Goal: Task Accomplishment & Management: Manage account settings

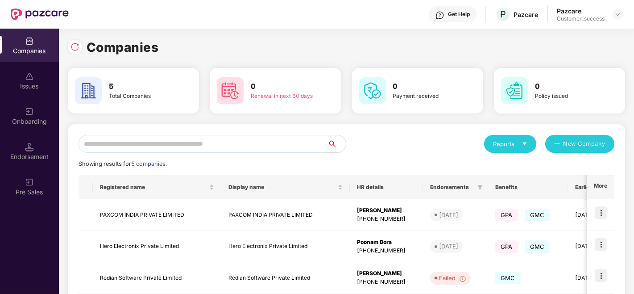
scroll to position [113, 0]
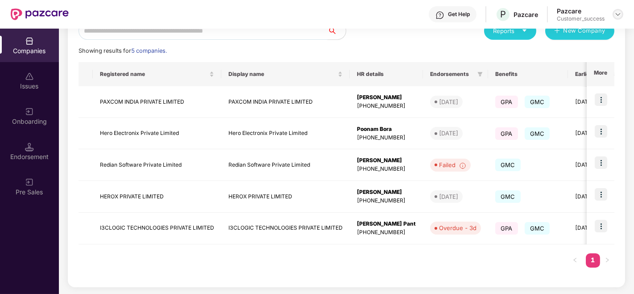
click at [614, 12] on img at bounding box center [617, 14] width 7 height 7
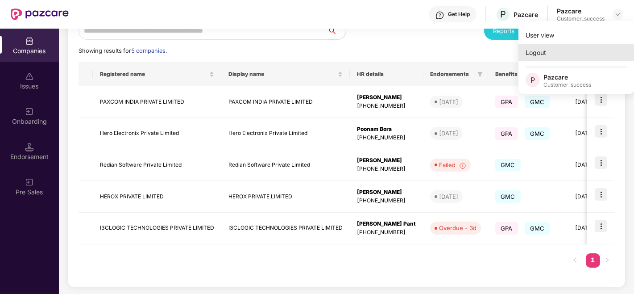
click at [563, 52] on div "Logout" at bounding box center [576, 52] width 116 height 17
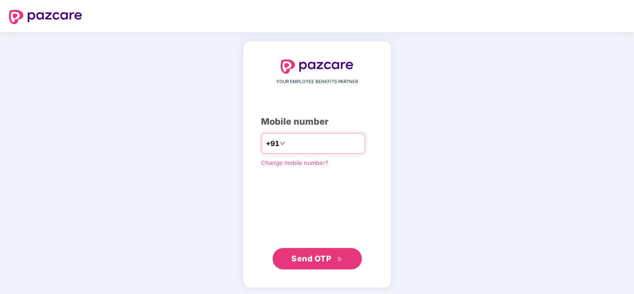
click at [316, 145] on input "**********" at bounding box center [323, 143] width 73 height 14
type input "**********"
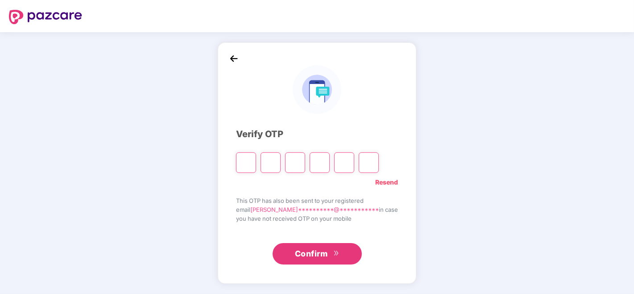
type input "*"
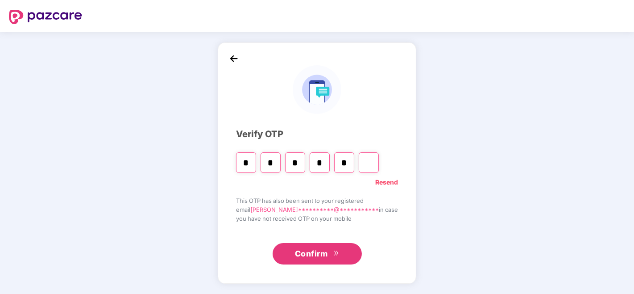
type input "*"
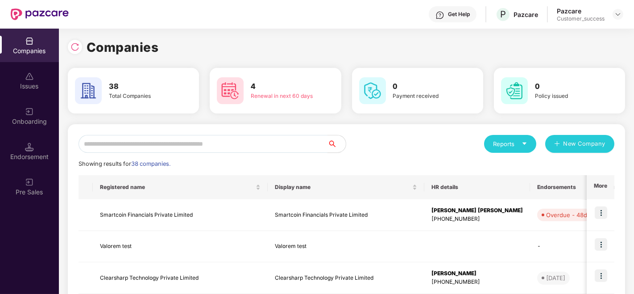
scroll to position [83, 0]
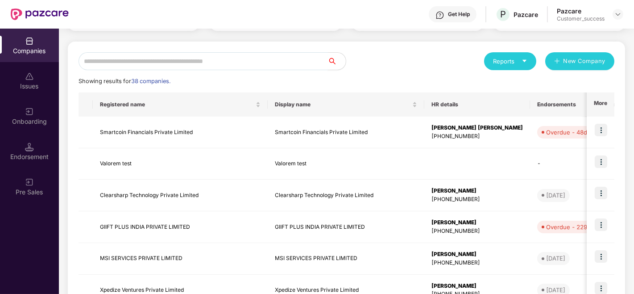
click at [206, 59] on input "text" at bounding box center [203, 61] width 249 height 18
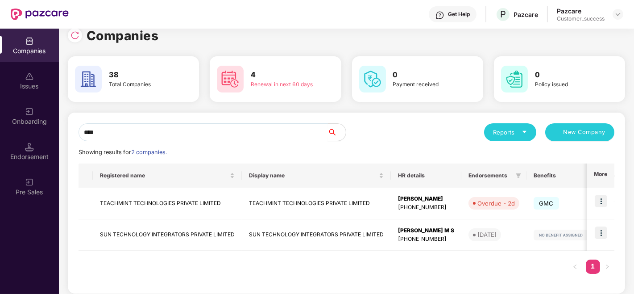
scroll to position [0, 0]
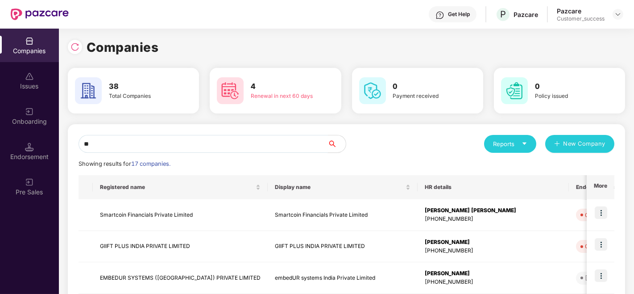
type input "*"
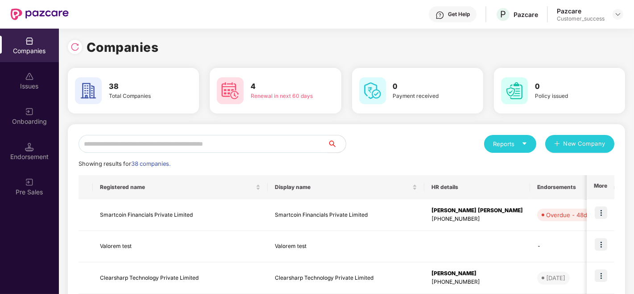
click at [249, 145] on input "text" at bounding box center [203, 144] width 249 height 18
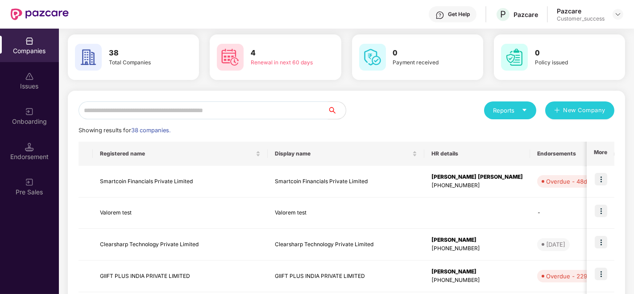
scroll to position [7, 0]
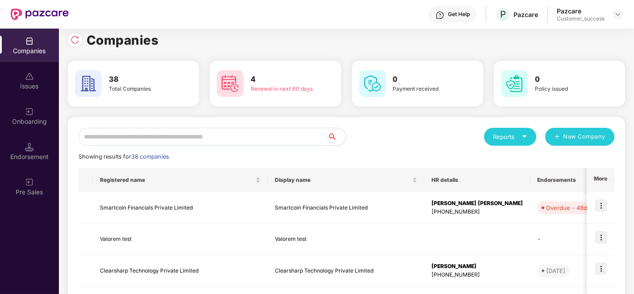
click at [203, 134] on input "text" at bounding box center [203, 137] width 249 height 18
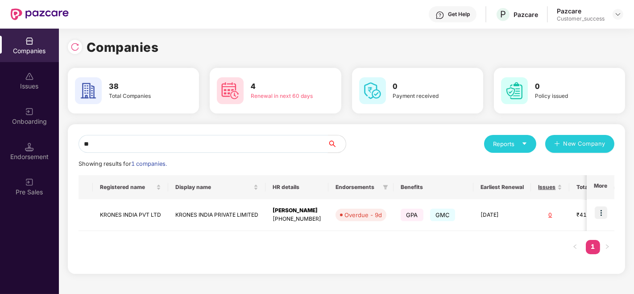
scroll to position [0, 0]
type input "****"
click at [599, 215] on img at bounding box center [601, 212] width 12 height 12
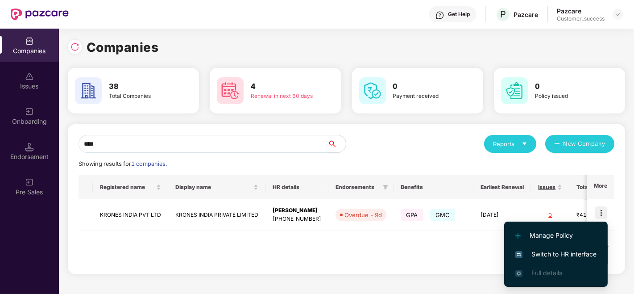
click at [534, 252] on span "Switch to HR interface" at bounding box center [555, 254] width 81 height 10
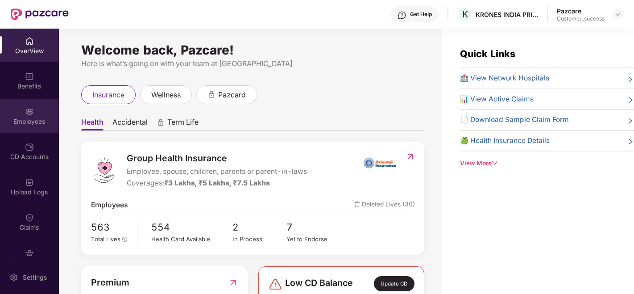
click at [32, 115] on img at bounding box center [29, 111] width 9 height 9
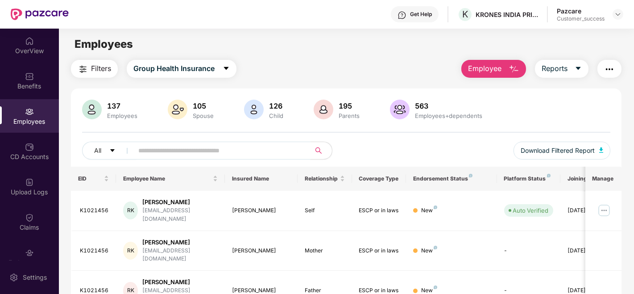
click at [220, 150] on input "text" at bounding box center [218, 150] width 160 height 13
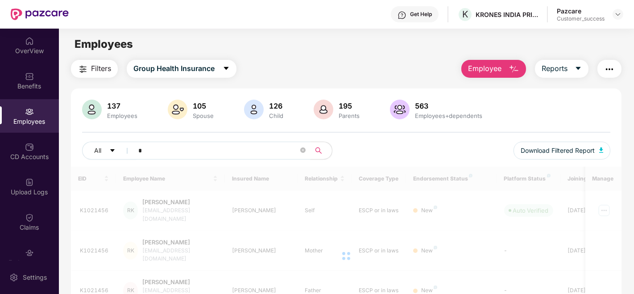
paste input "*******"
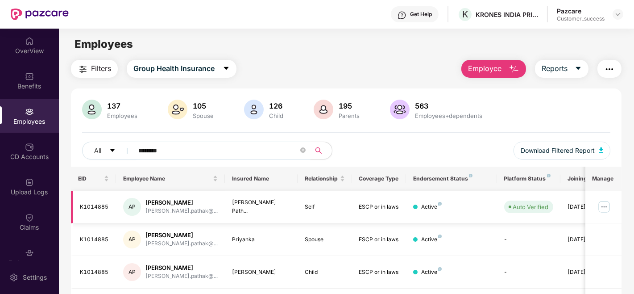
type input "********"
click at [604, 203] on img at bounding box center [604, 206] width 14 height 14
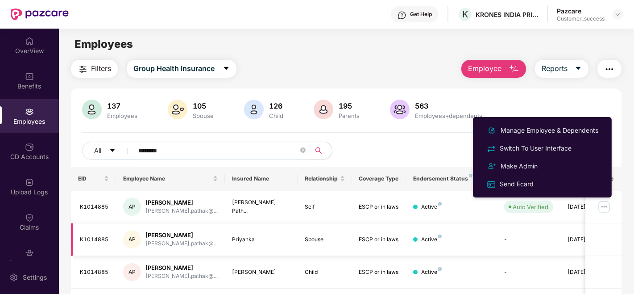
scroll to position [91, 0]
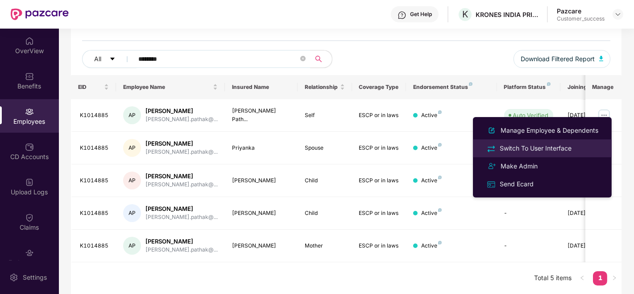
click at [542, 139] on li "Switch To User Interface" at bounding box center [542, 148] width 139 height 18
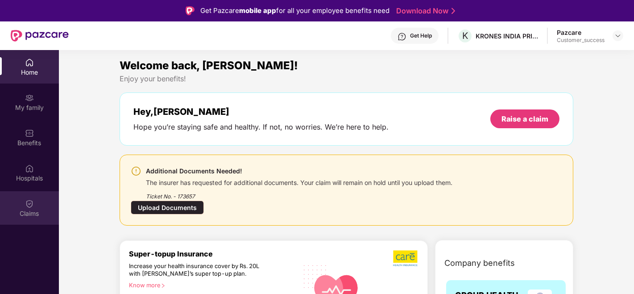
click at [11, 199] on div "Claims" at bounding box center [29, 207] width 59 height 33
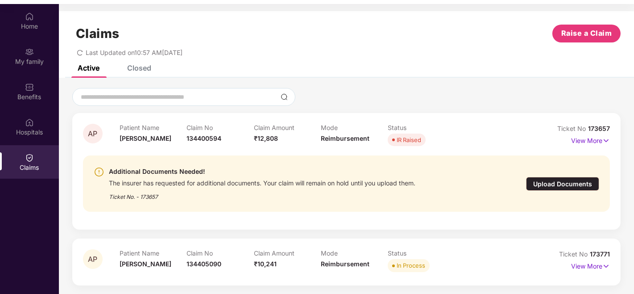
scroll to position [50, 0]
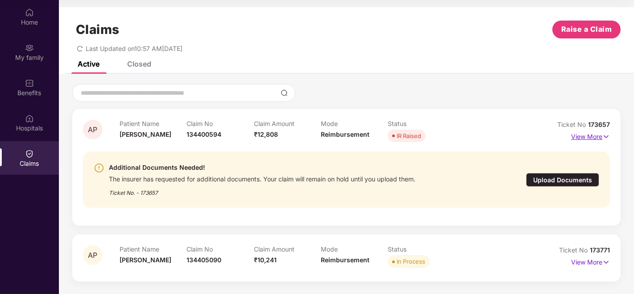
click at [578, 131] on p "View More" at bounding box center [590, 135] width 39 height 12
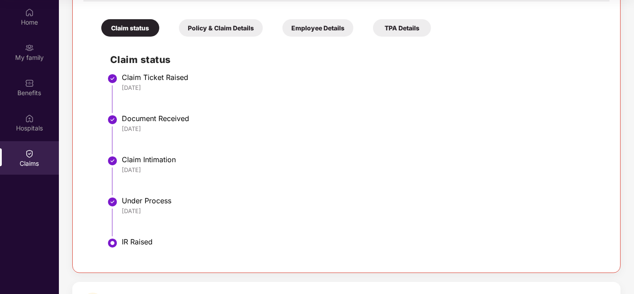
scroll to position [225, 0]
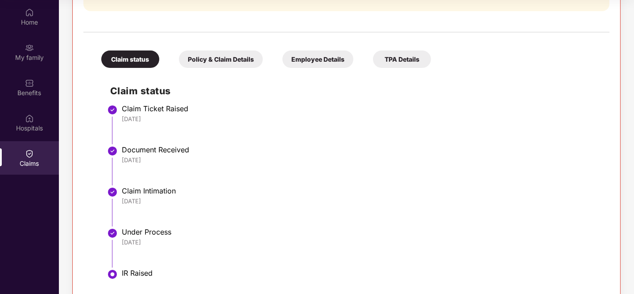
click at [238, 60] on div "Policy & Claim Details" at bounding box center [221, 58] width 84 height 17
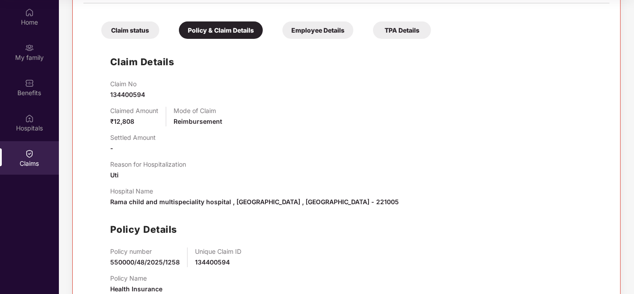
scroll to position [250, 0]
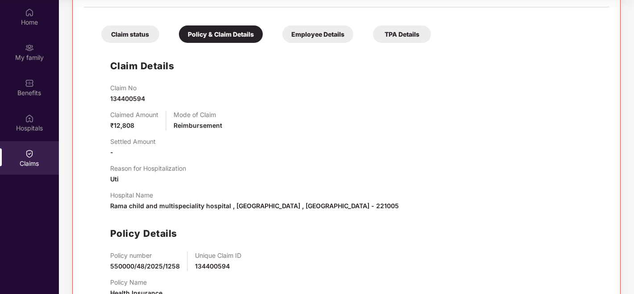
click at [135, 26] on div "Claim status" at bounding box center [130, 33] width 58 height 17
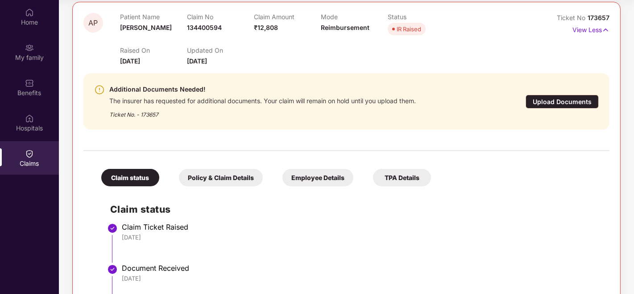
scroll to position [83, 0]
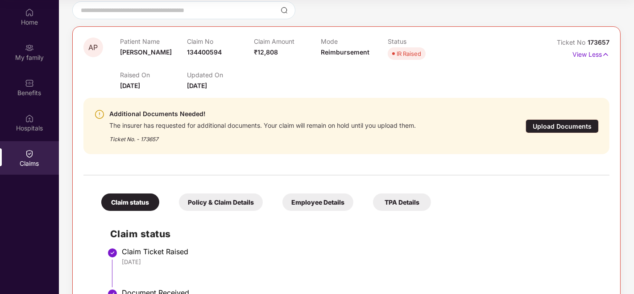
click at [538, 123] on div "Upload Documents" at bounding box center [561, 126] width 73 height 14
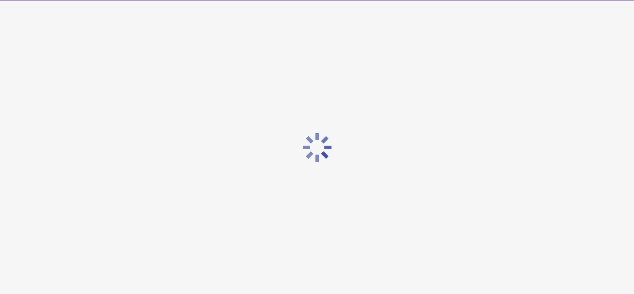
scroll to position [0, 0]
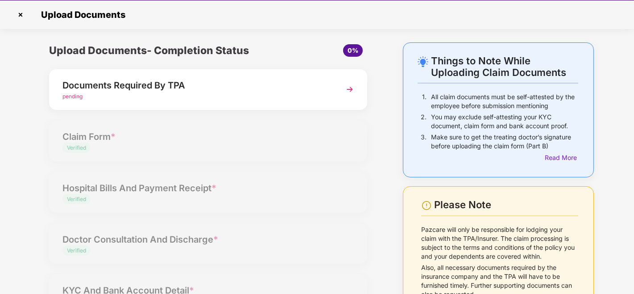
click at [216, 95] on div "pending" at bounding box center [195, 96] width 267 height 8
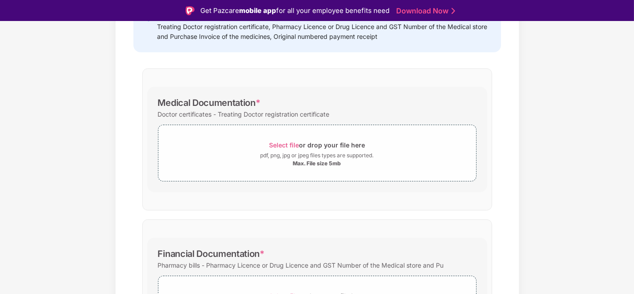
scroll to position [153, 0]
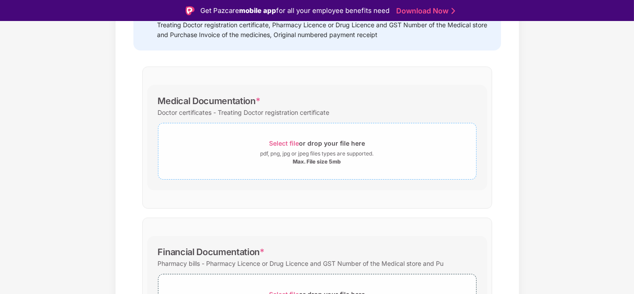
click at [281, 139] on span "Select file" at bounding box center [284, 143] width 30 height 8
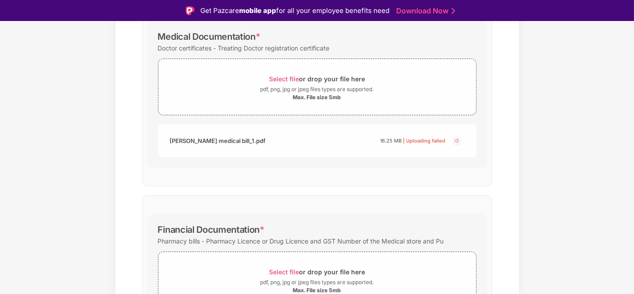
scroll to position [228, 0]
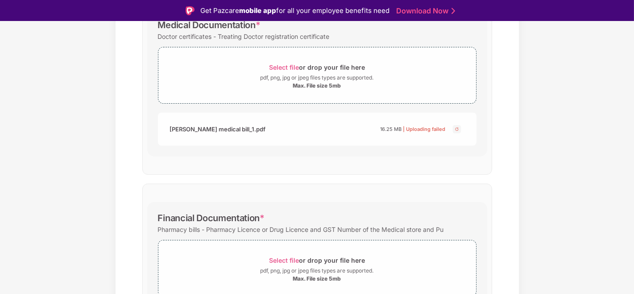
click at [456, 131] on img at bounding box center [456, 129] width 11 height 11
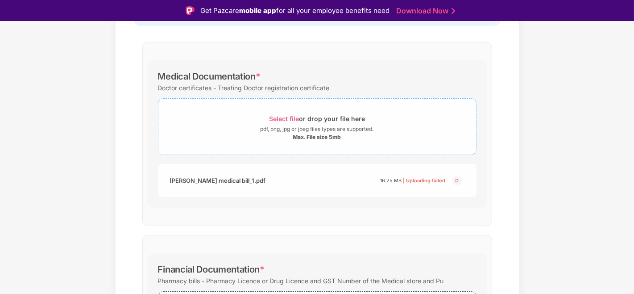
click at [287, 111] on span "Select file or drop your file here pdf, png, jpg or jpeg files types are suppor…" at bounding box center [317, 126] width 318 height 42
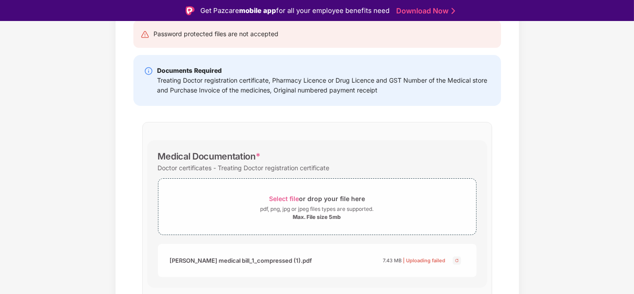
scroll to position [166, 0]
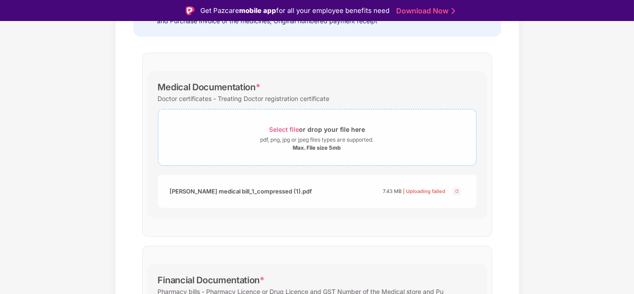
click at [288, 132] on span "Select file" at bounding box center [284, 129] width 30 height 8
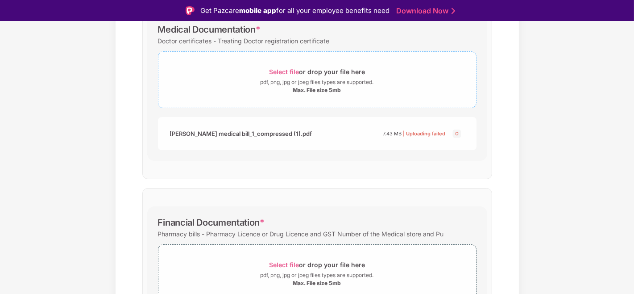
scroll to position [153, 0]
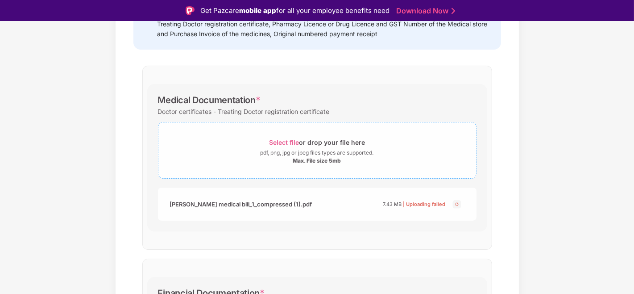
click at [272, 138] on span "Select file" at bounding box center [284, 142] width 30 height 8
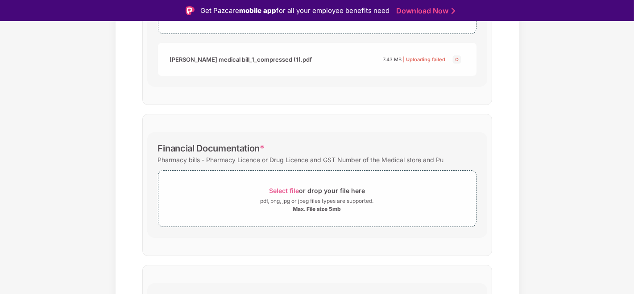
scroll to position [304, 0]
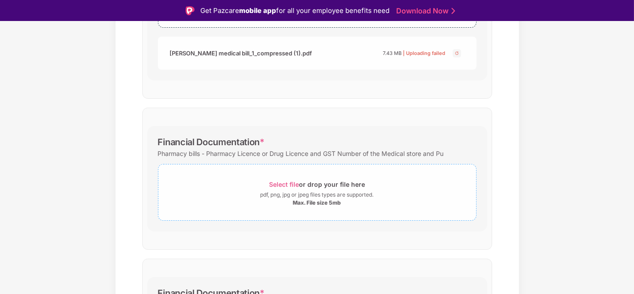
click at [286, 179] on div "Select file or drop your file here" at bounding box center [317, 184] width 96 height 12
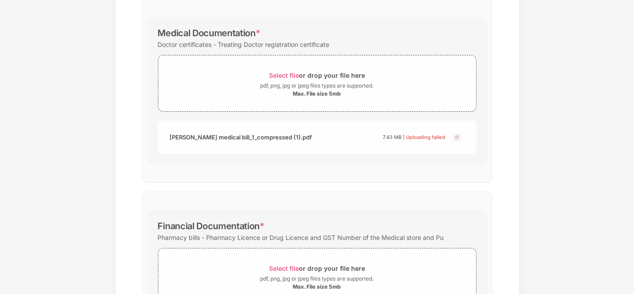
scroll to position [201, 0]
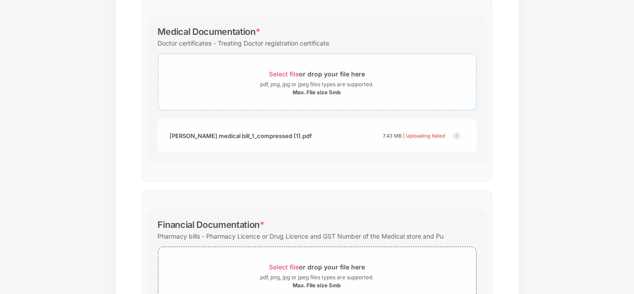
click at [278, 76] on span "Select file" at bounding box center [284, 74] width 30 height 8
click at [457, 140] on img at bounding box center [456, 135] width 11 height 11
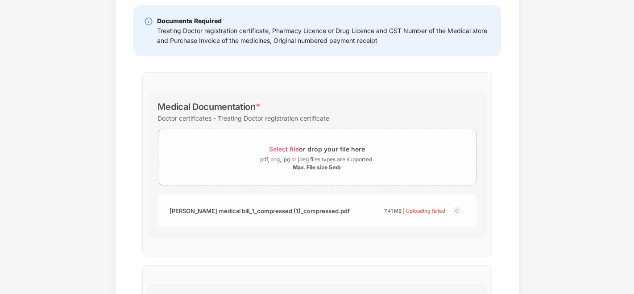
scroll to position [125, 0]
click at [585, 195] on div "Documents List > Documents Required By TPA Documents Required By TPA Password p…" at bounding box center [317, 265] width 634 height 696
click at [270, 149] on span "Select file" at bounding box center [284, 149] width 30 height 8
click at [457, 211] on img at bounding box center [456, 211] width 11 height 11
click at [275, 144] on div "Select file or drop your file here" at bounding box center [317, 149] width 96 height 12
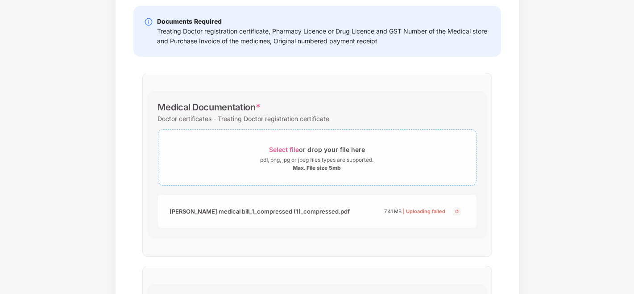
click at [283, 141] on span "Select file or drop your file here pdf, png, jpg or jpeg files types are suppor…" at bounding box center [317, 157] width 318 height 42
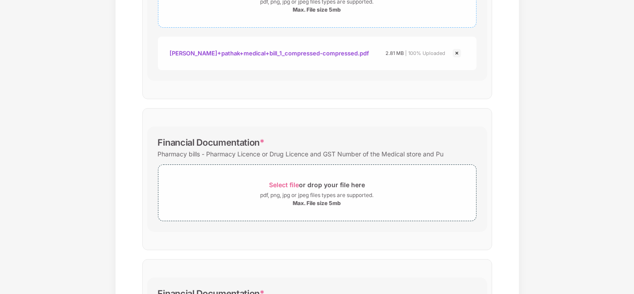
scroll to position [284, 0]
click at [288, 175] on span "Select file or drop your file here pdf, png, jpg or jpeg files types are suppor…" at bounding box center [317, 192] width 318 height 42
click at [280, 181] on span "Select file" at bounding box center [284, 184] width 30 height 8
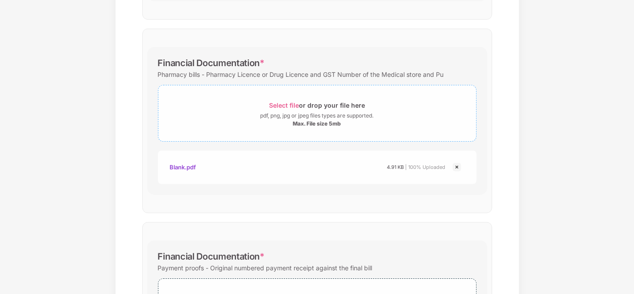
scroll to position [487, 0]
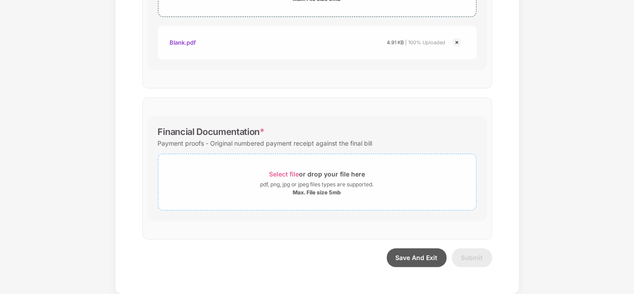
click at [284, 181] on div "pdf, png, jpg or jpeg files types are supported." at bounding box center [317, 184] width 113 height 9
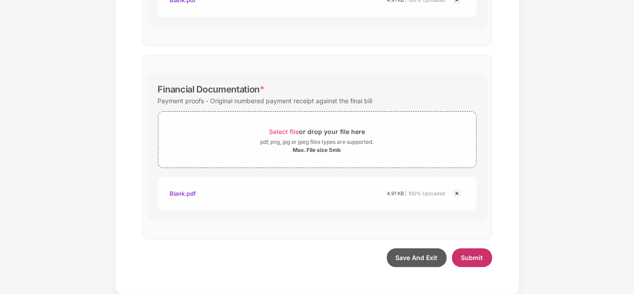
scroll to position [529, 0]
click at [471, 254] on span "Submit" at bounding box center [472, 258] width 22 height 8
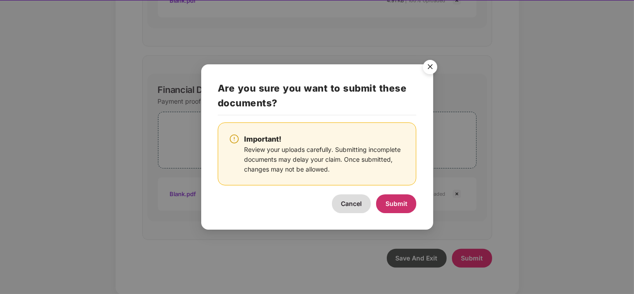
click at [398, 203] on span "Submit" at bounding box center [396, 203] width 22 height 8
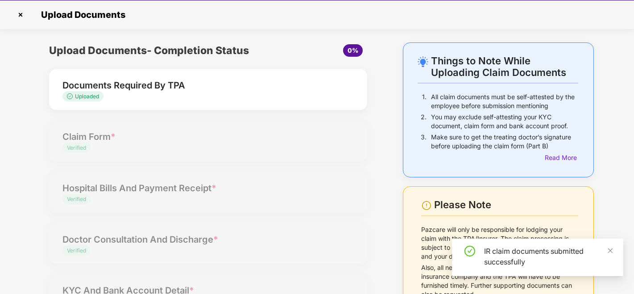
scroll to position [0, 0]
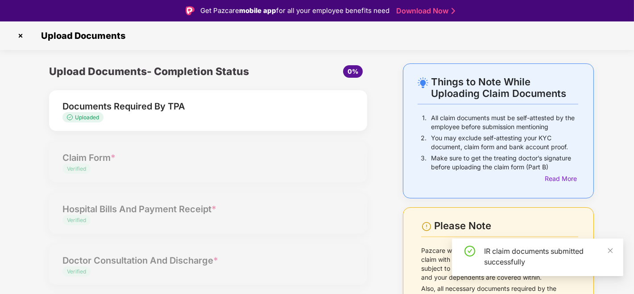
click at [20, 29] on img at bounding box center [20, 36] width 14 height 14
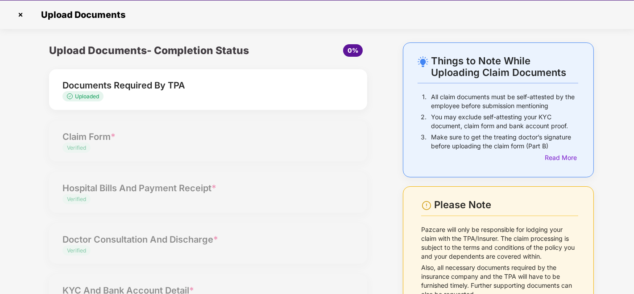
click at [21, 16] on img at bounding box center [20, 15] width 14 height 14
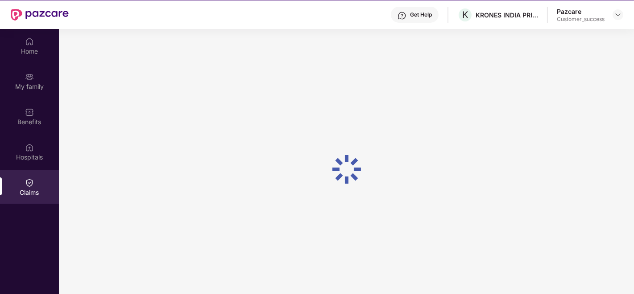
scroll to position [50, 0]
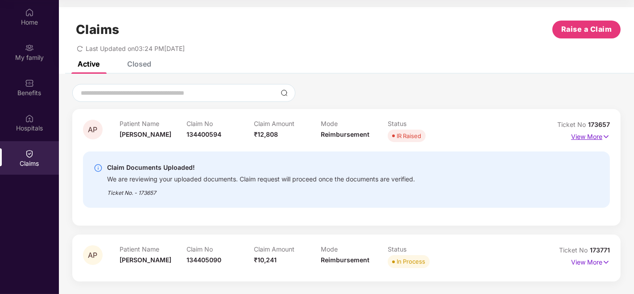
click at [593, 137] on p "View More" at bounding box center [590, 135] width 39 height 12
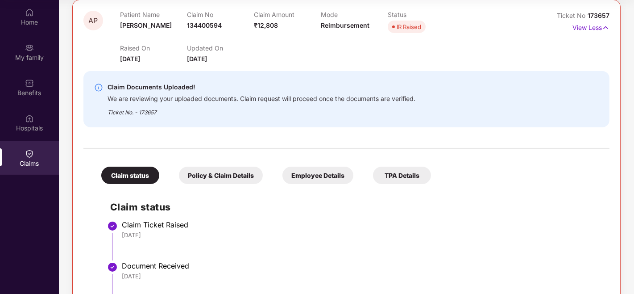
scroll to position [110, 0]
click at [306, 179] on div "Employee Details" at bounding box center [317, 174] width 71 height 17
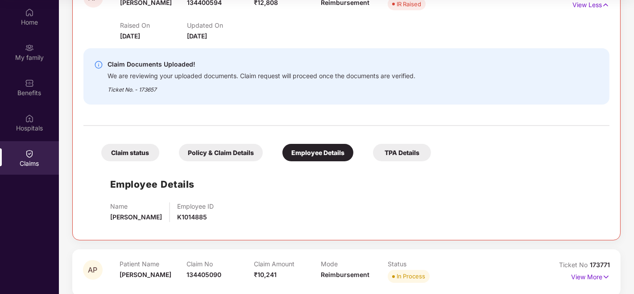
scroll to position [133, 0]
click at [207, 215] on span "K1014885" at bounding box center [192, 216] width 30 height 8
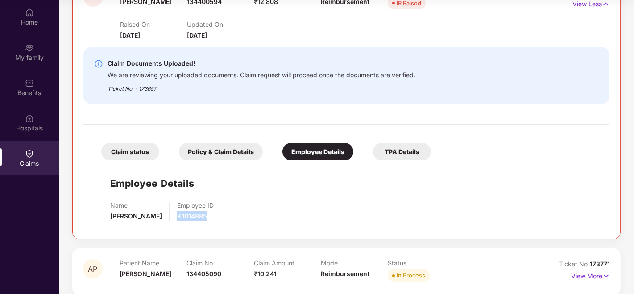
click at [207, 215] on span "K1014885" at bounding box center [192, 216] width 30 height 8
copy span "K1014885"
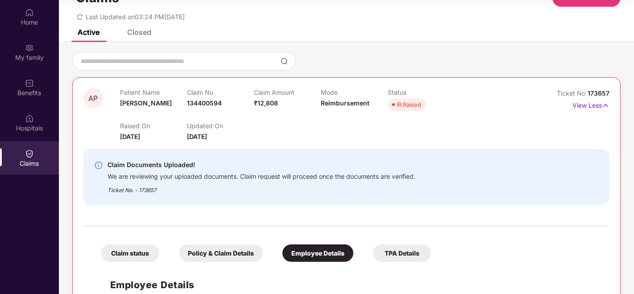
scroll to position [31, 0]
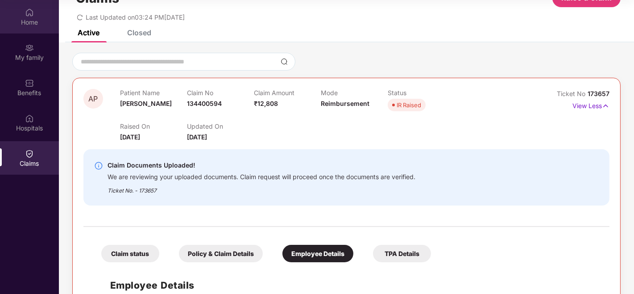
click at [34, 23] on div "Home" at bounding box center [29, 22] width 59 height 9
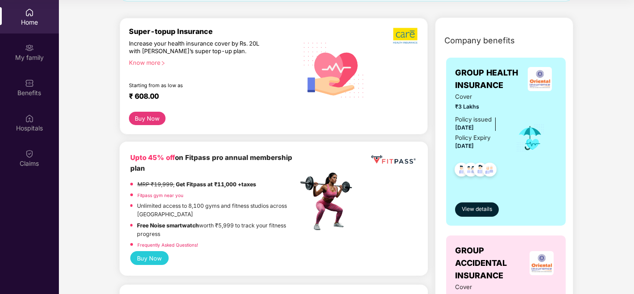
scroll to position [95, 0]
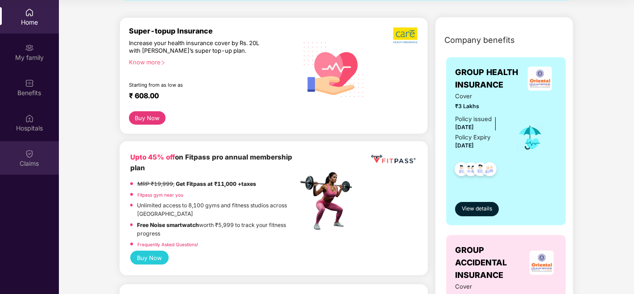
click at [38, 157] on div "Claims" at bounding box center [29, 157] width 59 height 33
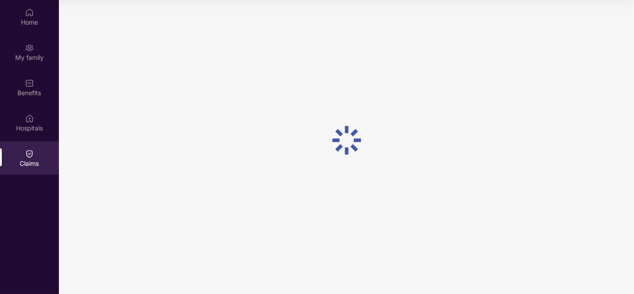
scroll to position [0, 0]
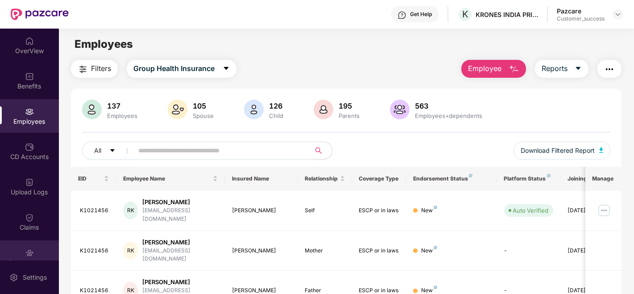
scroll to position [50, 0]
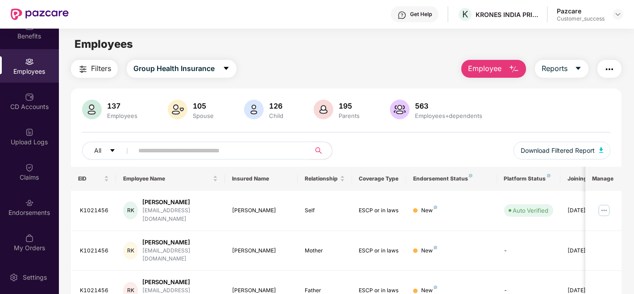
click at [192, 145] on input "text" at bounding box center [218, 150] width 160 height 13
paste input "********"
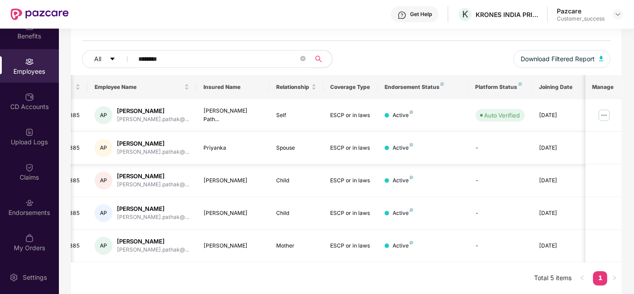
scroll to position [0, 0]
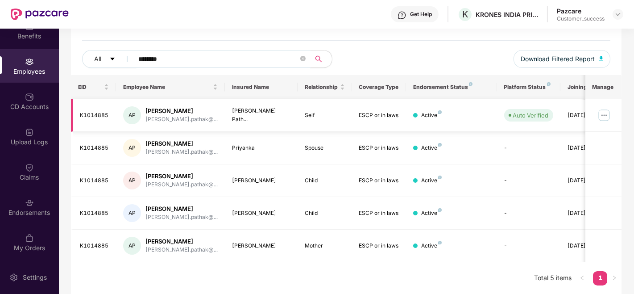
type input "********"
click at [607, 110] on img at bounding box center [604, 115] width 14 height 14
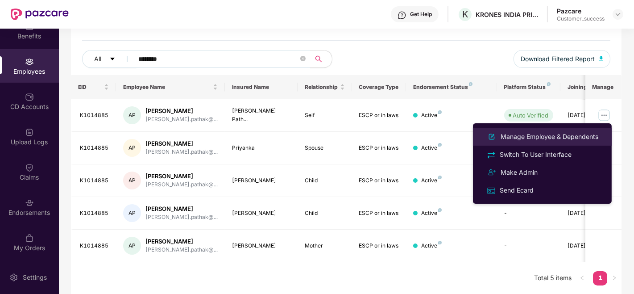
click at [565, 130] on li "Manage Employee & Dependents" at bounding box center [542, 137] width 139 height 18
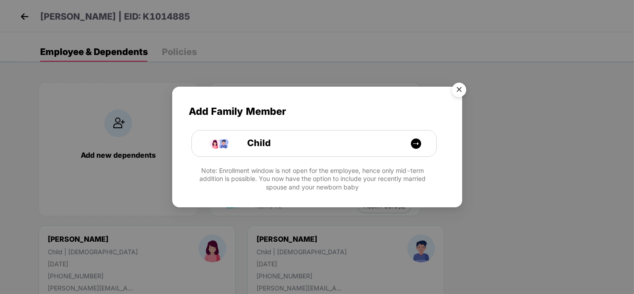
click at [457, 91] on img "Close" at bounding box center [459, 91] width 25 height 25
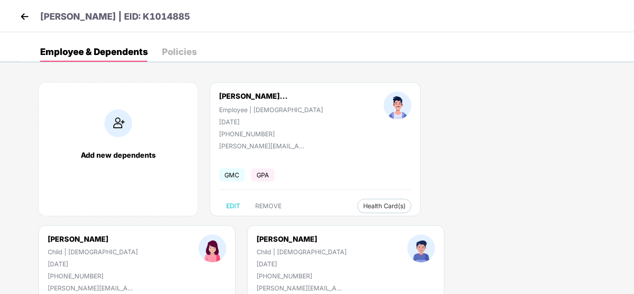
click at [24, 12] on img at bounding box center [24, 16] width 13 height 13
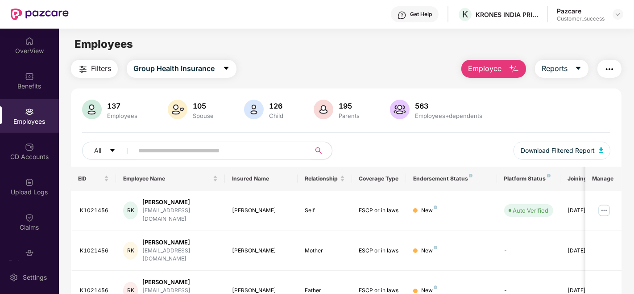
click at [223, 149] on input "text" at bounding box center [218, 150] width 160 height 13
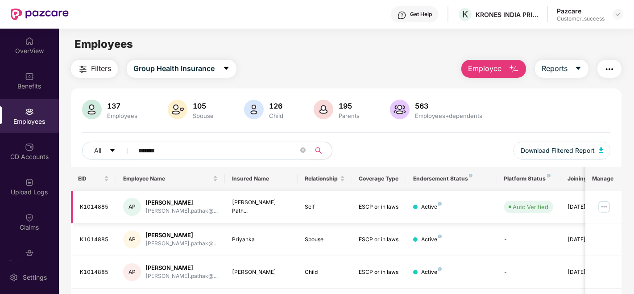
type input "*******"
click at [601, 206] on img at bounding box center [604, 206] width 14 height 14
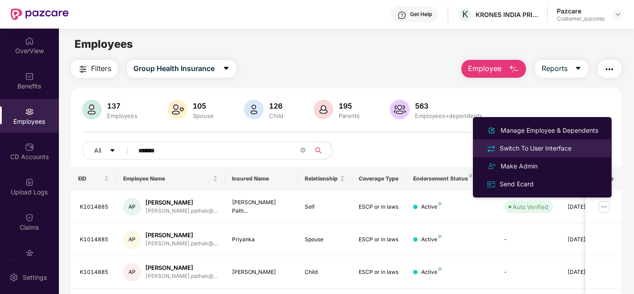
click at [501, 147] on div "Switch To User Interface" at bounding box center [535, 148] width 75 height 10
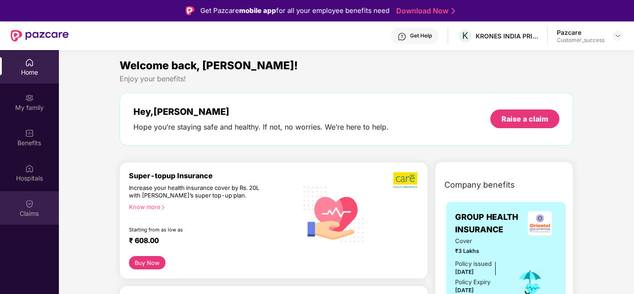
click at [25, 209] on div "Claims" at bounding box center [29, 213] width 59 height 9
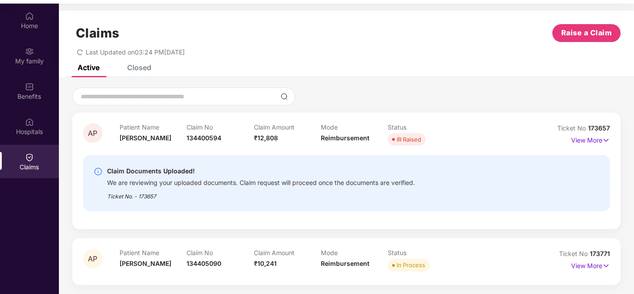
scroll to position [50, 0]
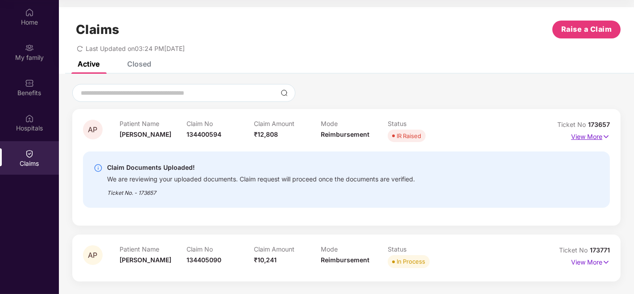
click at [592, 140] on p "View More" at bounding box center [590, 135] width 39 height 12
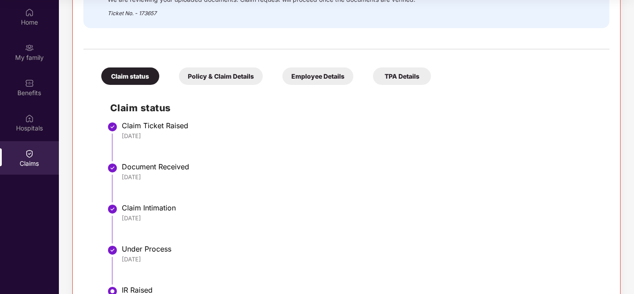
scroll to position [206, 0]
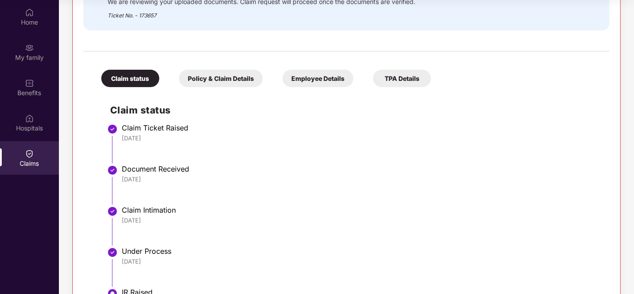
click at [255, 80] on div "Policy & Claim Details" at bounding box center [221, 78] width 84 height 17
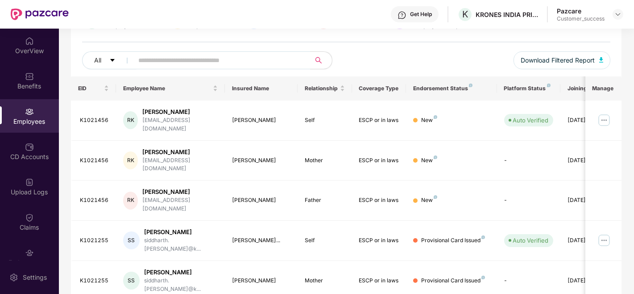
scroll to position [91, 0]
click at [248, 60] on input "text" at bounding box center [218, 59] width 160 height 13
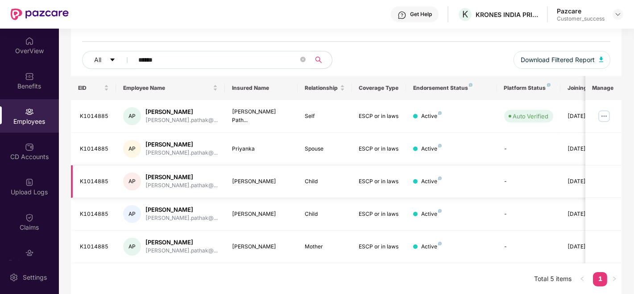
scroll to position [91, 0]
type input "******"
drag, startPoint x: 79, startPoint y: 113, endPoint x: 106, endPoint y: 110, distance: 26.9
click at [106, 111] on div "K1014885" at bounding box center [94, 115] width 29 height 8
copy div "K1014885"
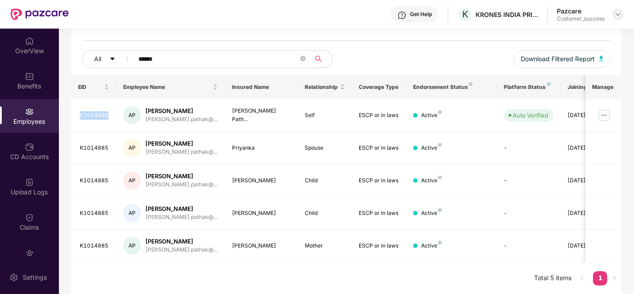
click at [619, 14] on img at bounding box center [617, 14] width 7 height 7
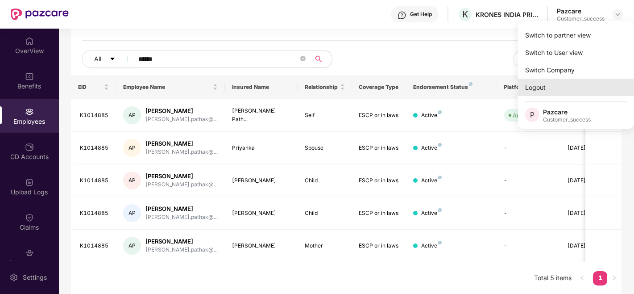
click at [550, 87] on div "Logout" at bounding box center [576, 87] width 116 height 17
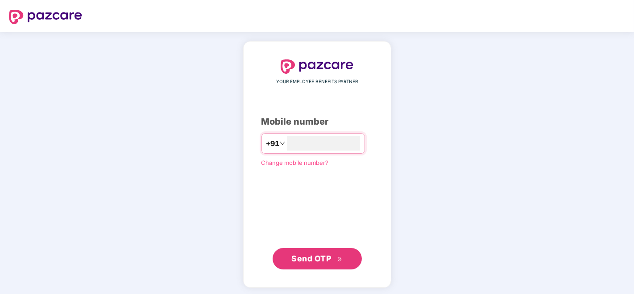
type input "**********"
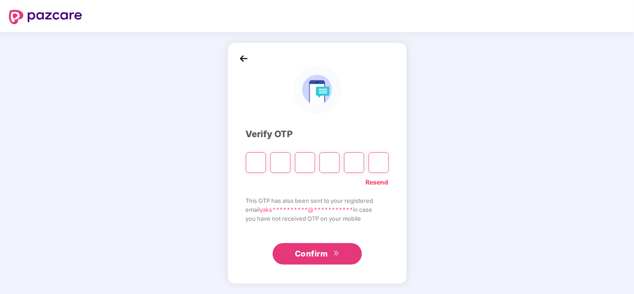
type input "*"
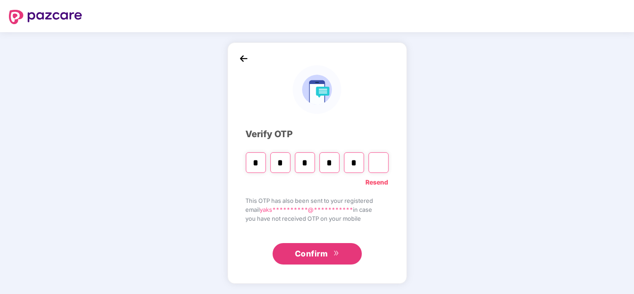
type input "*"
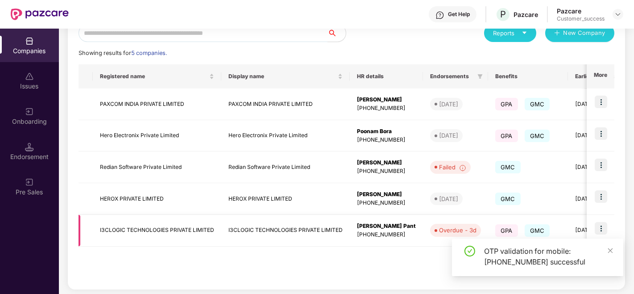
scroll to position [113, 0]
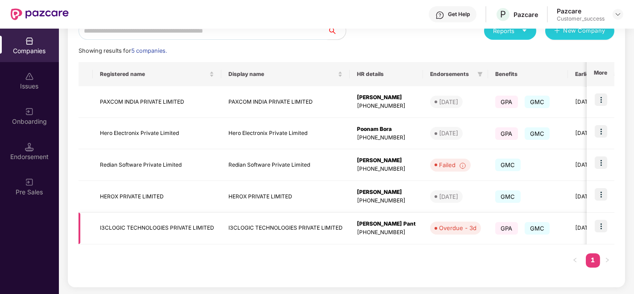
click at [591, 225] on td at bounding box center [601, 228] width 28 height 32
click at [603, 225] on img at bounding box center [601, 225] width 12 height 12
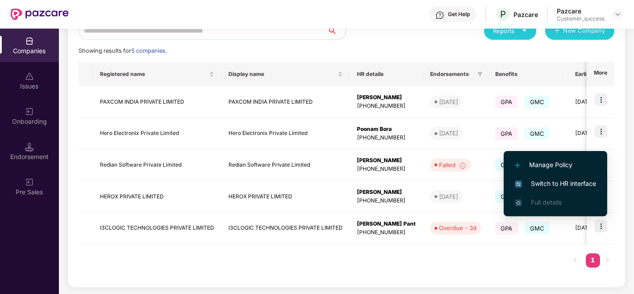
click at [556, 181] on span "Switch to HR interface" at bounding box center [555, 183] width 81 height 10
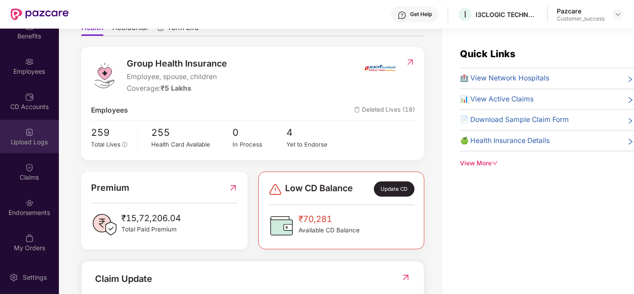
scroll to position [0, 0]
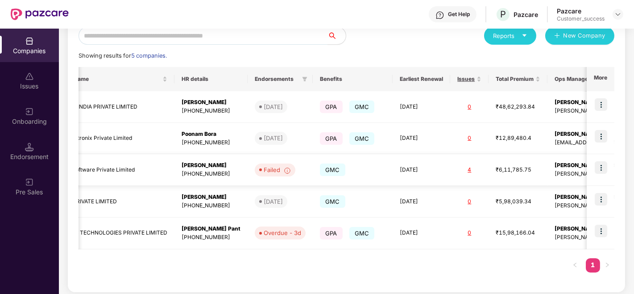
scroll to position [0, 180]
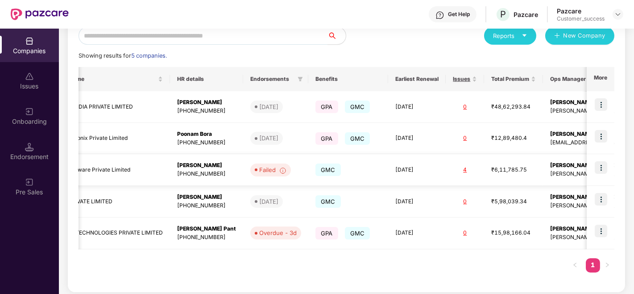
click at [467, 168] on div "4" at bounding box center [465, 169] width 24 height 8
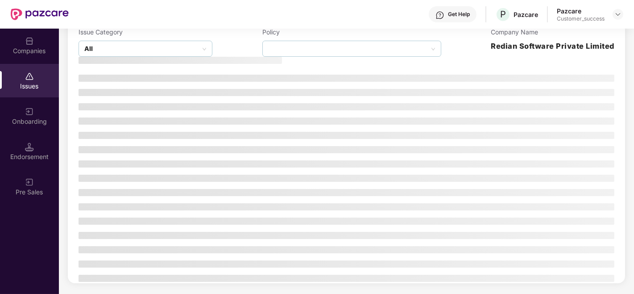
scroll to position [78, 0]
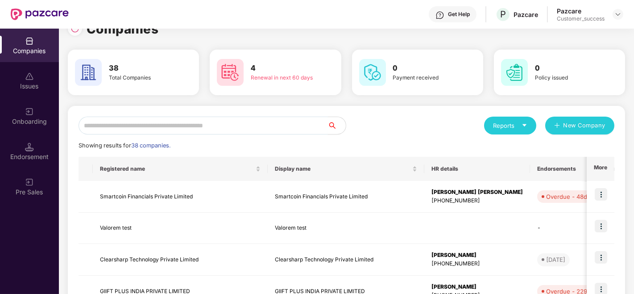
scroll to position [18, 0]
click at [203, 126] on input "text" at bounding box center [203, 126] width 249 height 18
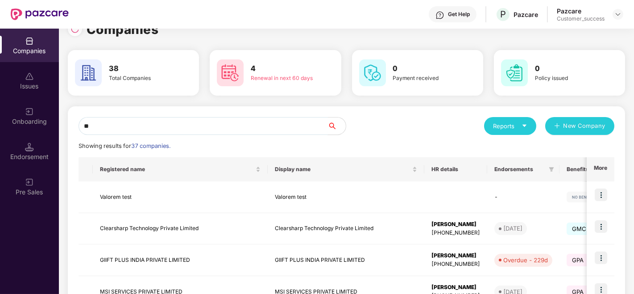
scroll to position [0, 0]
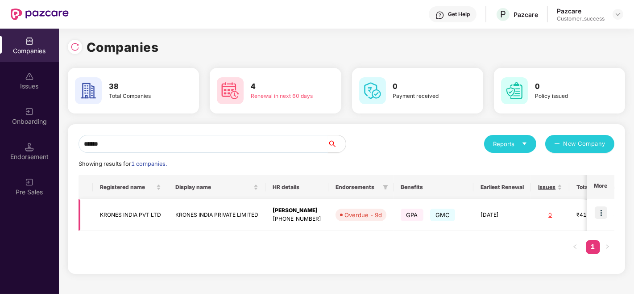
type input "******"
click at [603, 211] on img at bounding box center [601, 212] width 12 height 12
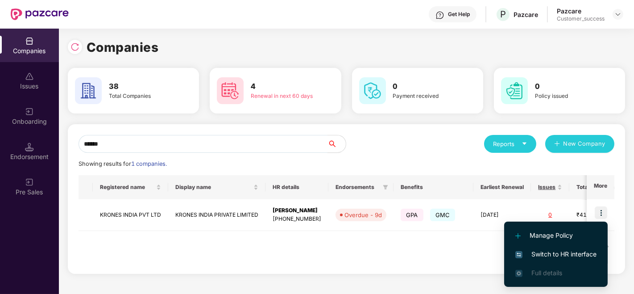
click at [545, 252] on span "Switch to HR interface" at bounding box center [555, 254] width 81 height 10
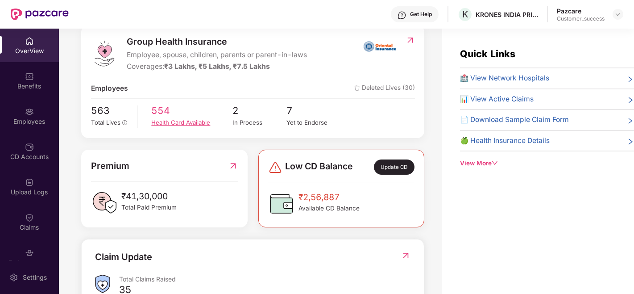
scroll to position [123, 0]
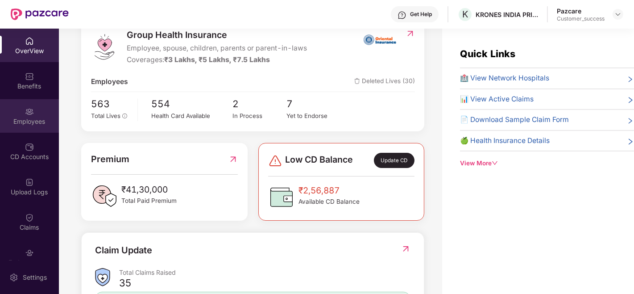
click at [27, 121] on div "Employees" at bounding box center [29, 121] width 59 height 9
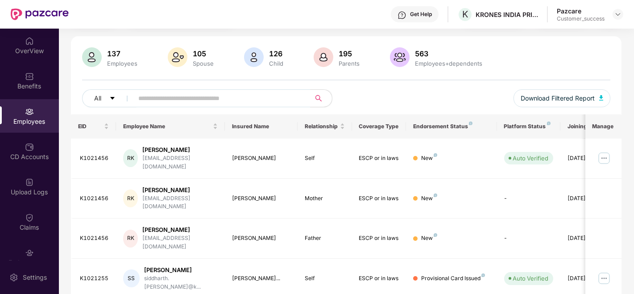
scroll to position [53, 0]
click at [227, 95] on input "text" at bounding box center [218, 97] width 160 height 13
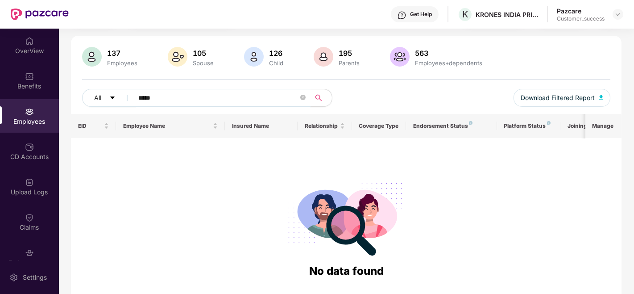
type input "*****"
click at [306, 95] on icon "close-circle" at bounding box center [302, 97] width 5 height 5
type input "********"
click at [303, 96] on icon "close-circle" at bounding box center [302, 97] width 5 height 5
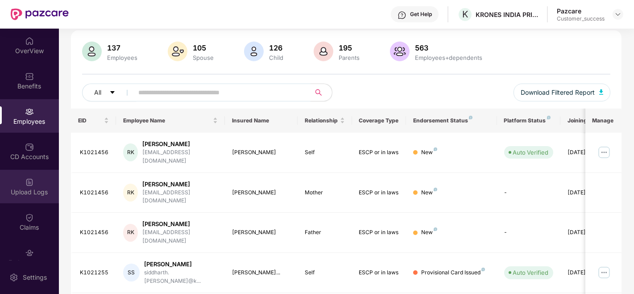
scroll to position [61, 0]
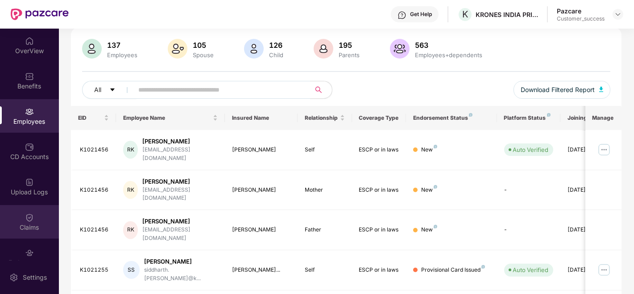
click at [17, 224] on div "Claims" at bounding box center [29, 227] width 59 height 9
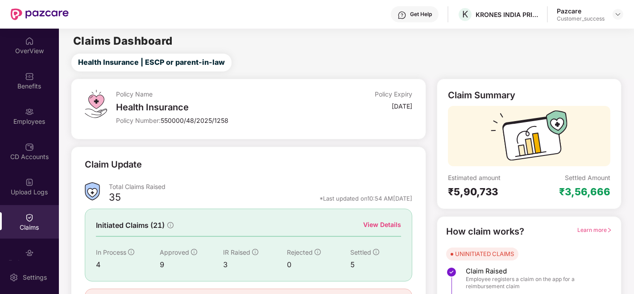
scroll to position [55, 0]
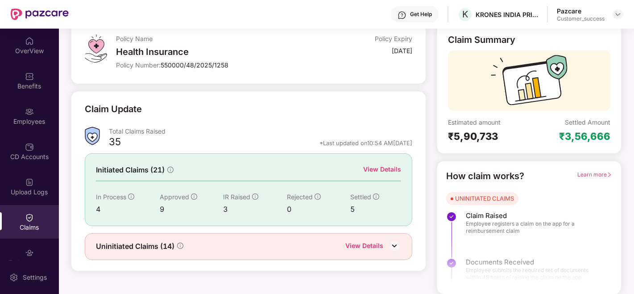
click at [368, 246] on div "View Details" at bounding box center [364, 246] width 38 height 12
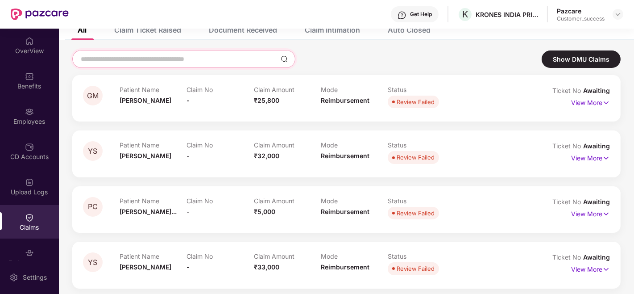
click at [241, 57] on input at bounding box center [178, 58] width 197 height 9
paste input "*********"
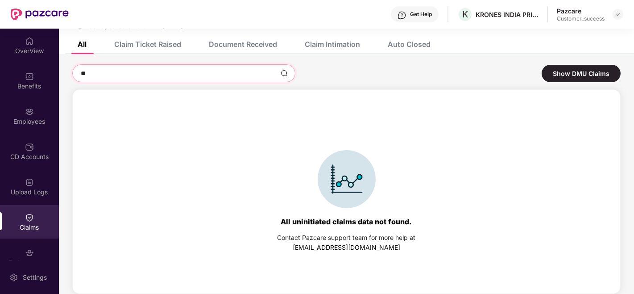
type input "*"
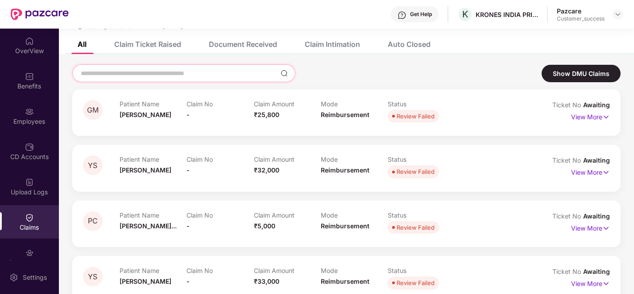
scroll to position [55, 0]
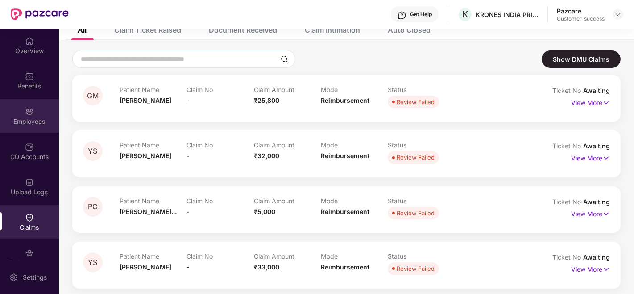
click at [21, 115] on div "Employees" at bounding box center [29, 115] width 59 height 33
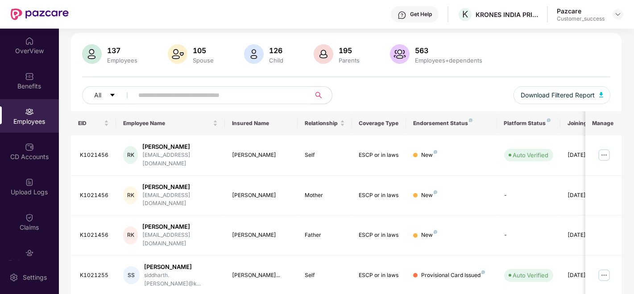
click at [169, 98] on input "text" at bounding box center [218, 94] width 160 height 13
paste input "********"
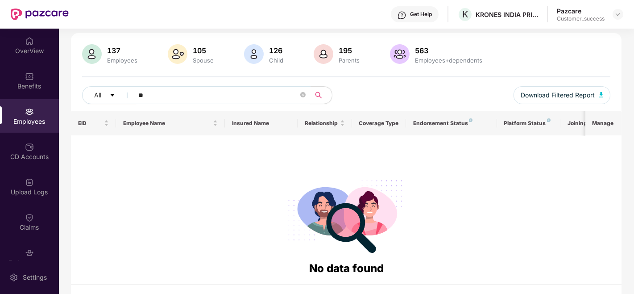
type input "*"
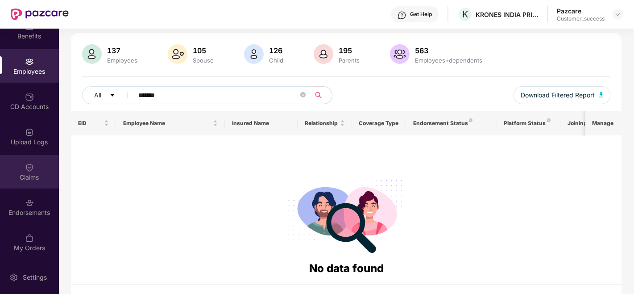
scroll to position [0, 0]
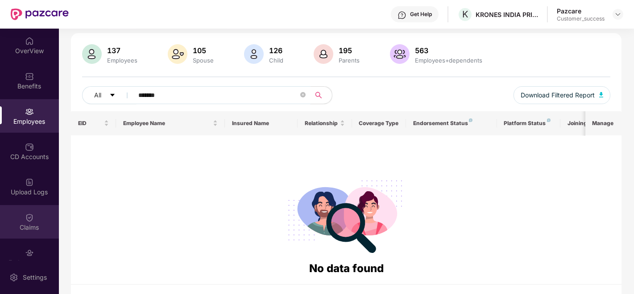
type input "*******"
click at [300, 95] on span "*******" at bounding box center [219, 95] width 183 height 18
click at [302, 92] on icon "close-circle" at bounding box center [302, 94] width 5 height 5
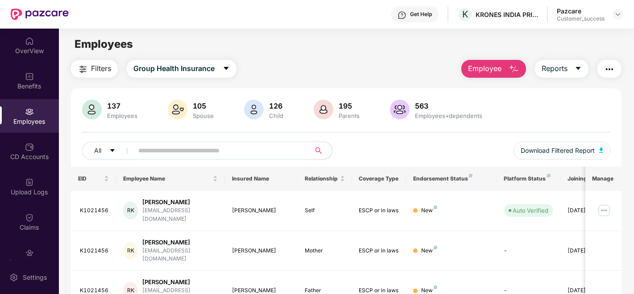
click at [238, 153] on input "text" at bounding box center [218, 150] width 160 height 13
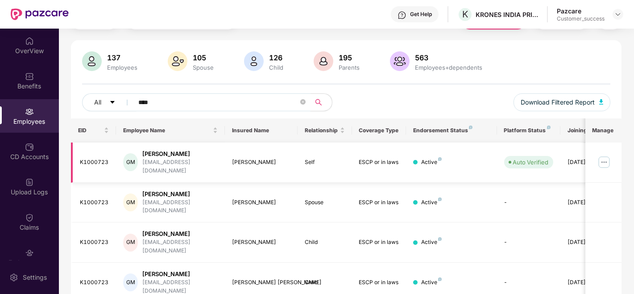
scroll to position [61, 0]
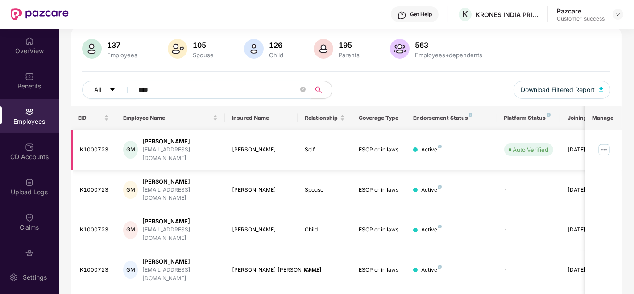
type input "****"
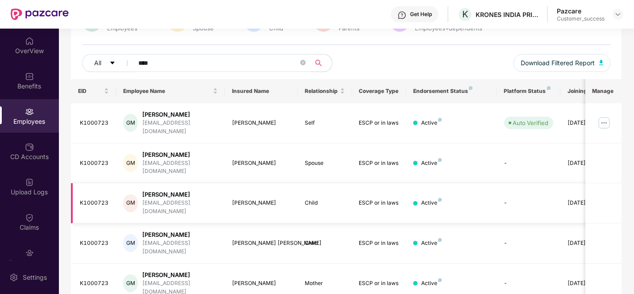
scroll to position [91, 0]
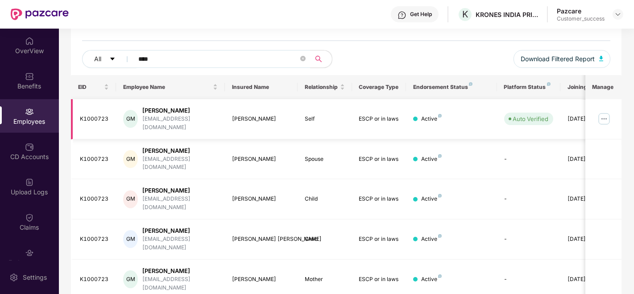
click at [605, 112] on img at bounding box center [604, 119] width 14 height 14
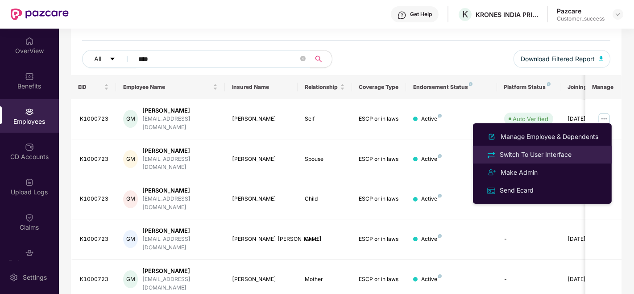
click at [568, 152] on div "Switch To User Interface" at bounding box center [535, 154] width 75 height 10
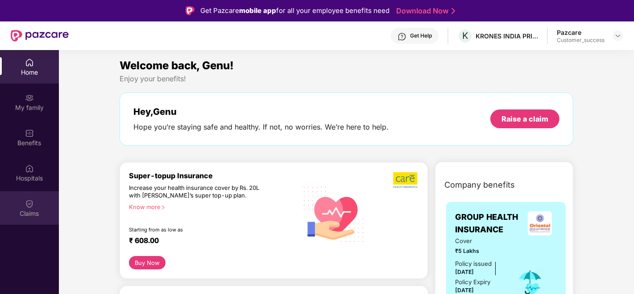
click at [29, 211] on div "Claims" at bounding box center [29, 213] width 59 height 9
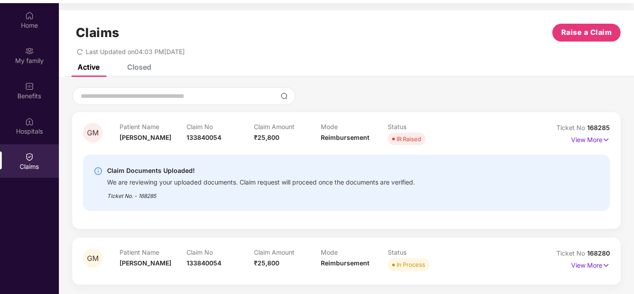
scroll to position [50, 0]
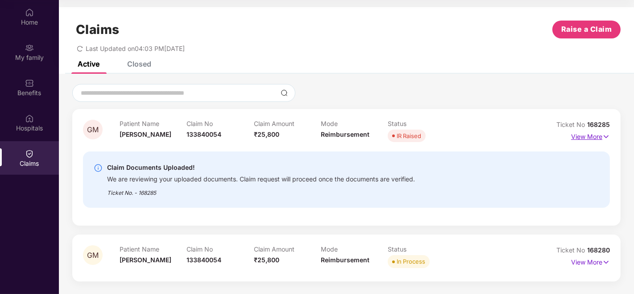
click at [590, 134] on p "View More" at bounding box center [590, 135] width 39 height 12
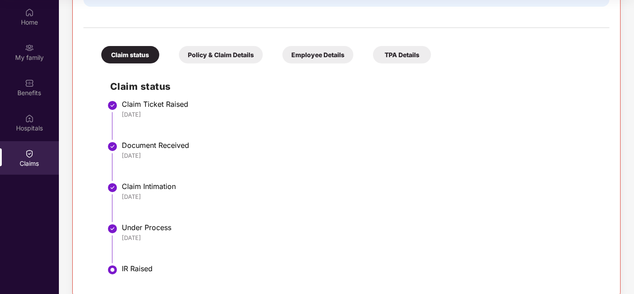
scroll to position [229, 0]
click at [225, 56] on div "Policy & Claim Details" at bounding box center [221, 55] width 84 height 17
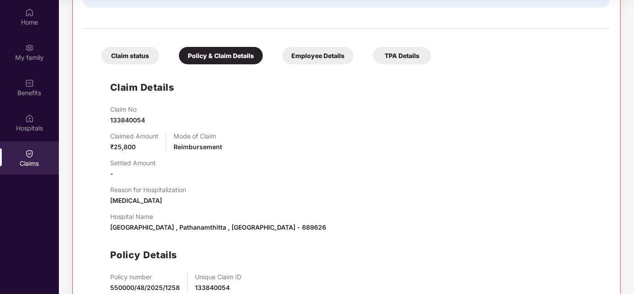
click at [149, 56] on div "Claim status" at bounding box center [130, 55] width 58 height 17
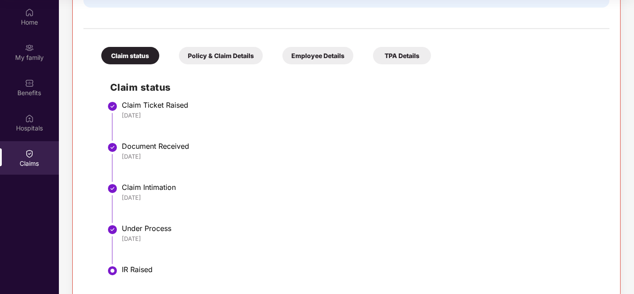
click at [239, 56] on div "Policy & Claim Details" at bounding box center [221, 55] width 84 height 17
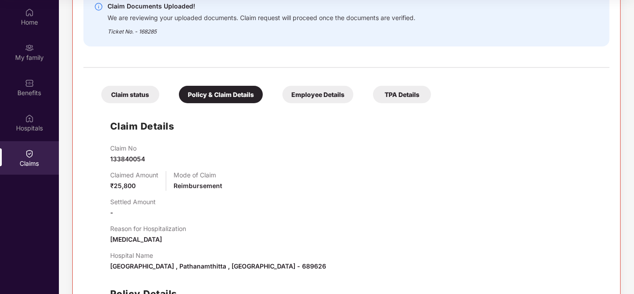
scroll to position [177, 0]
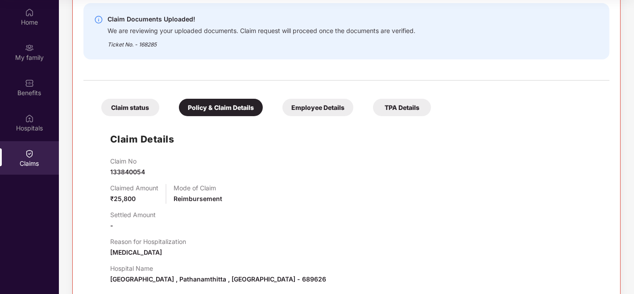
click at [135, 112] on div "Claim status" at bounding box center [130, 107] width 58 height 17
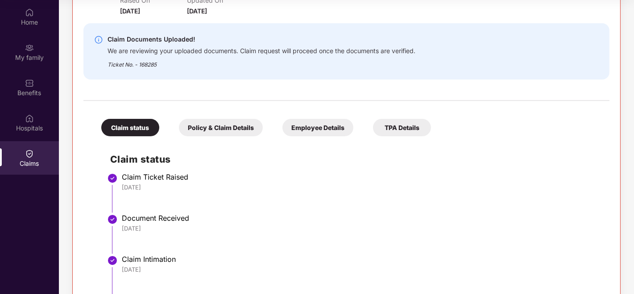
scroll to position [157, 0]
click at [228, 122] on div "Policy & Claim Details" at bounding box center [221, 127] width 84 height 17
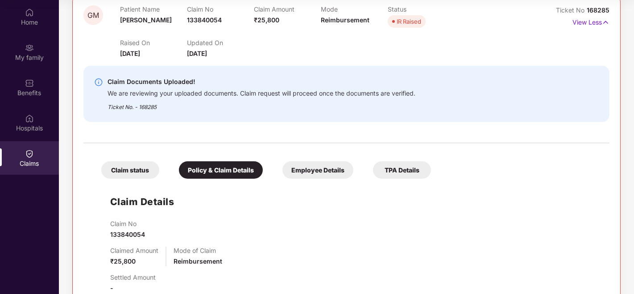
scroll to position [115, 0]
click at [315, 168] on div "Employee Details" at bounding box center [317, 169] width 71 height 17
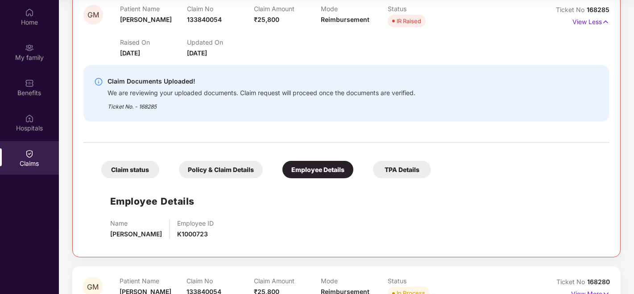
scroll to position [143, 0]
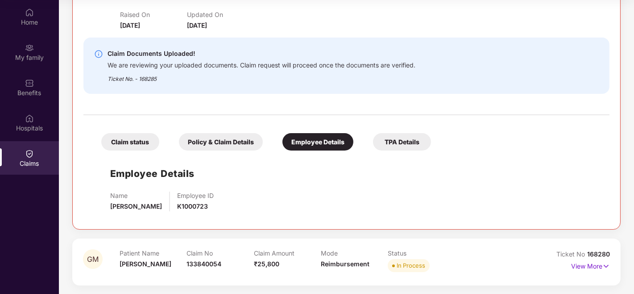
click at [185, 207] on span "K1000723" at bounding box center [192, 206] width 31 height 8
copy span "K1000723"
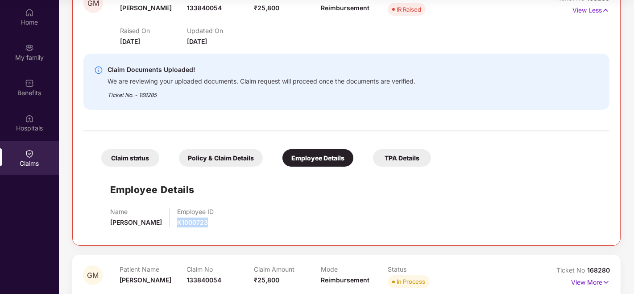
scroll to position [126, 0]
click at [126, 159] on div "Claim status" at bounding box center [130, 157] width 58 height 17
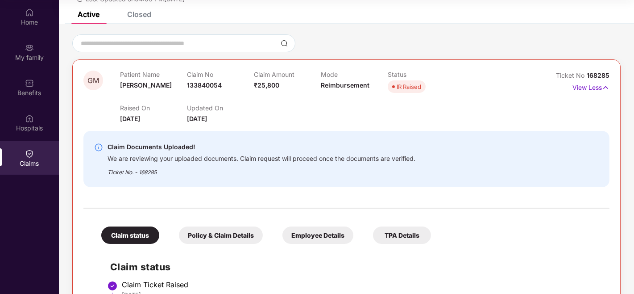
scroll to position [49, 0]
click at [305, 238] on div "Employee Details" at bounding box center [317, 235] width 71 height 17
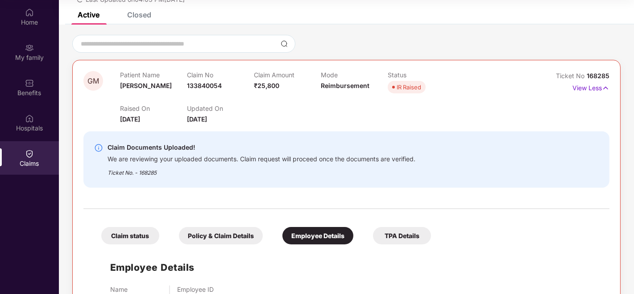
scroll to position [113, 0]
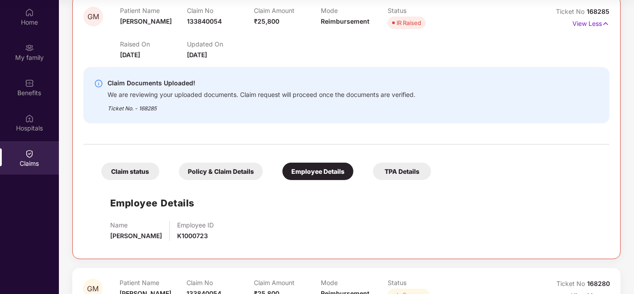
click at [177, 232] on span "K1000723" at bounding box center [192, 236] width 31 height 8
click at [255, 110] on div "Ticket No. - 168285" at bounding box center [262, 106] width 308 height 14
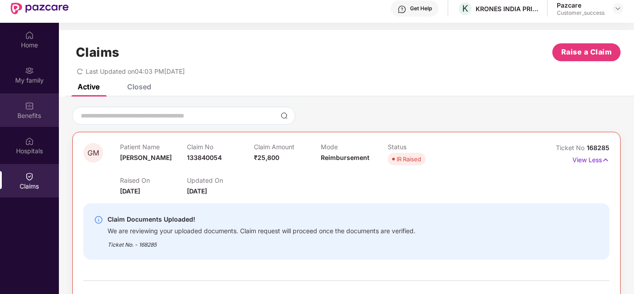
scroll to position [0, 0]
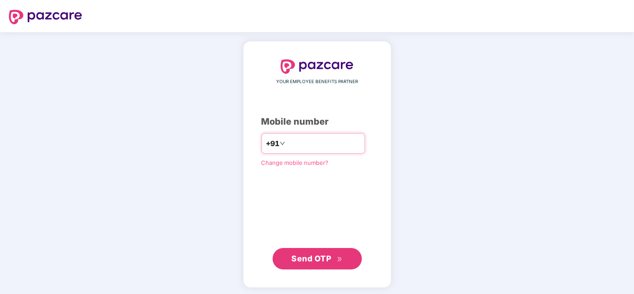
type input "**********"
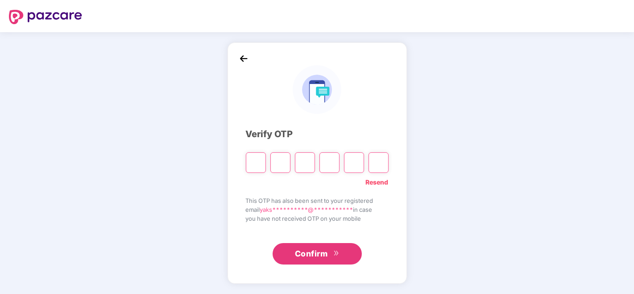
type input "*"
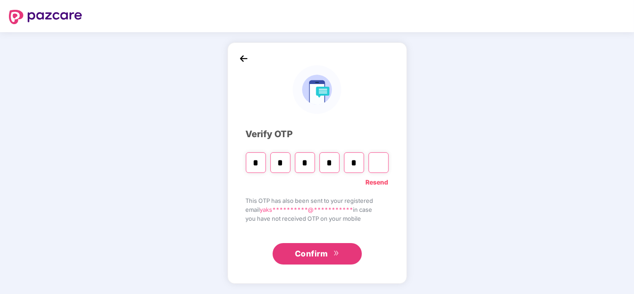
type input "*"
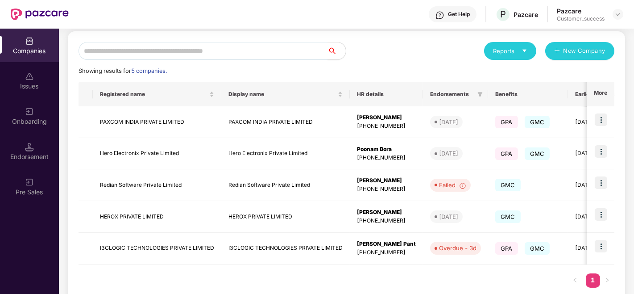
click at [41, 273] on div "Companies Issues Onboarding Endorsement Pre Sales" at bounding box center [29, 161] width 59 height 265
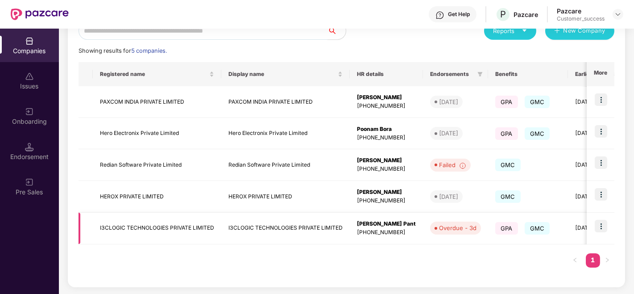
click at [601, 223] on img at bounding box center [601, 225] width 12 height 12
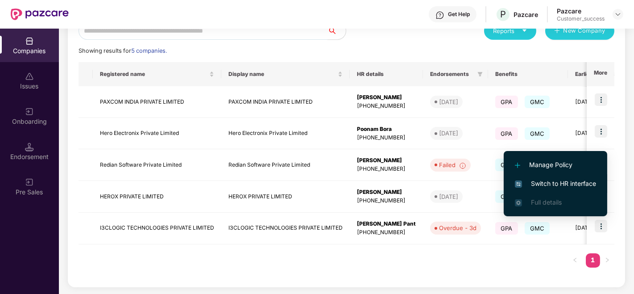
click at [558, 177] on li "Switch to HR interface" at bounding box center [555, 183] width 103 height 19
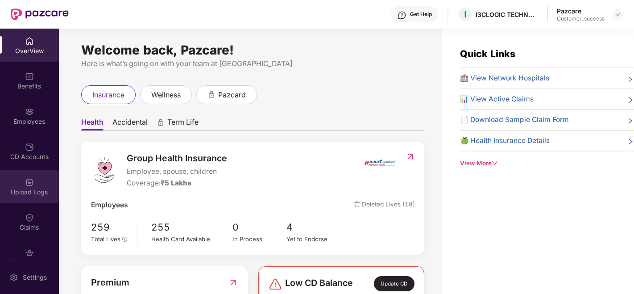
click at [31, 185] on img at bounding box center [29, 182] width 9 height 9
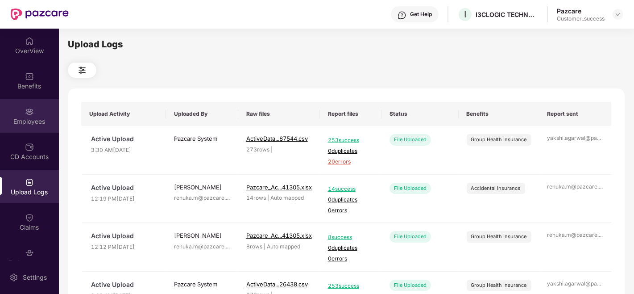
click at [37, 115] on div "Employees" at bounding box center [29, 115] width 59 height 33
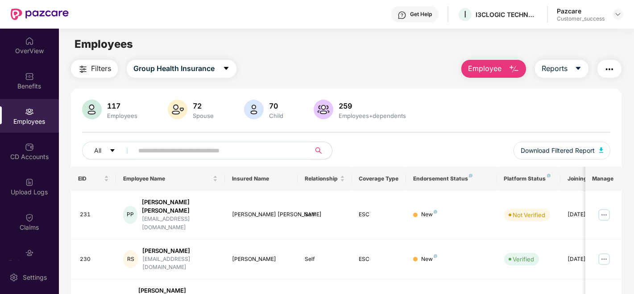
click at [179, 147] on input "text" at bounding box center [218, 150] width 160 height 13
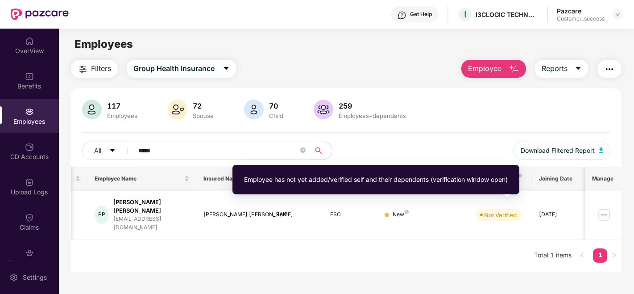
scroll to position [0, 0]
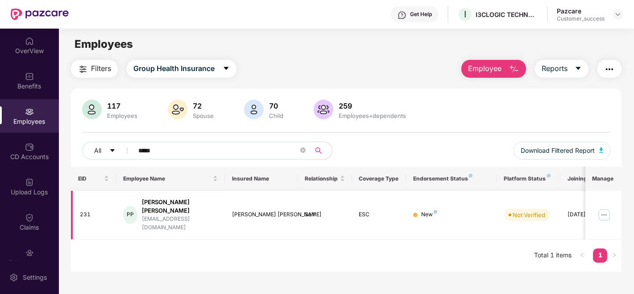
type input "*****"
click at [600, 207] on img at bounding box center [604, 214] width 14 height 14
click at [380, 260] on main "Employees Filters Group Health Insurance Employee Reports 117 Employees 72 Spou…" at bounding box center [346, 176] width 575 height 294
